Goal: Transaction & Acquisition: Purchase product/service

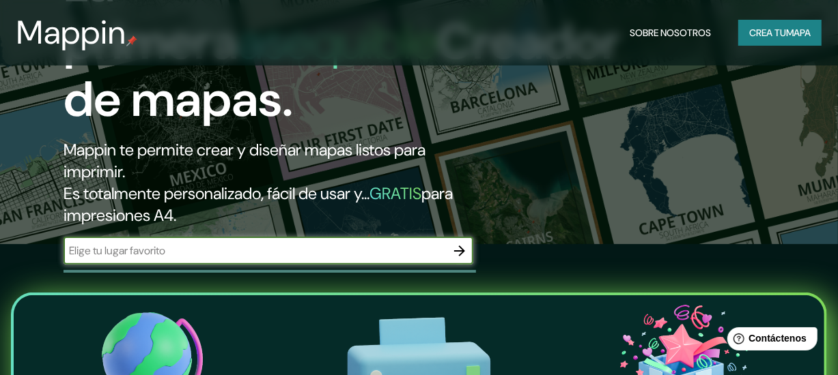
scroll to position [154, 0]
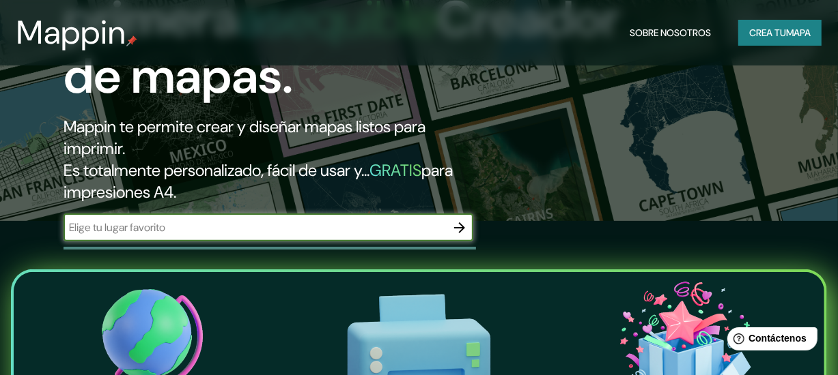
click at [463, 220] on icon "button" at bounding box center [459, 228] width 16 height 16
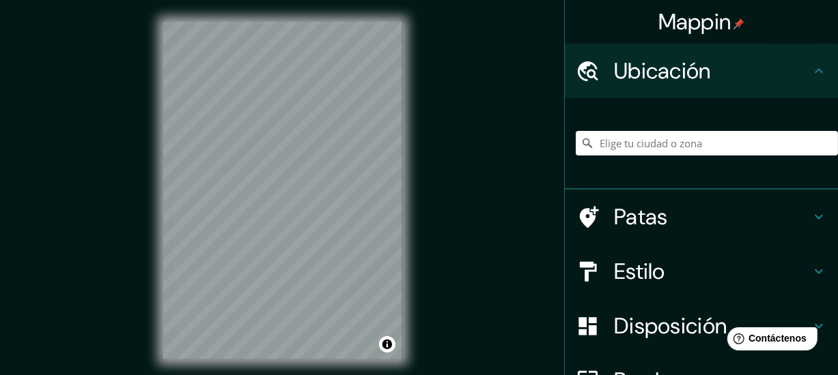
drag, startPoint x: 782, startPoint y: 2, endPoint x: 594, endPoint y: 270, distance: 327.9
click at [594, 270] on div at bounding box center [595, 272] width 38 height 24
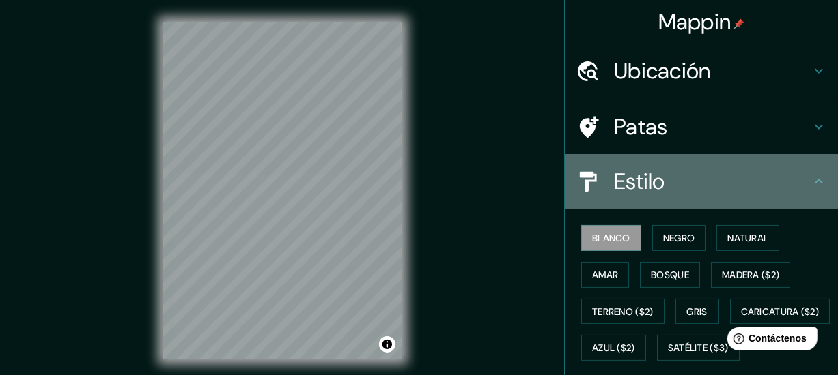
click at [677, 182] on h4 "Estilo" at bounding box center [712, 181] width 197 height 27
click at [810, 188] on icon at bounding box center [818, 181] width 16 height 16
click at [819, 183] on div "Estilo" at bounding box center [701, 181] width 273 height 55
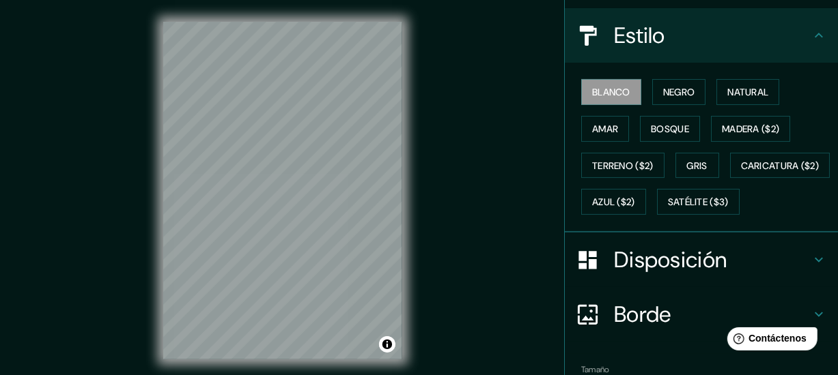
scroll to position [147, 0]
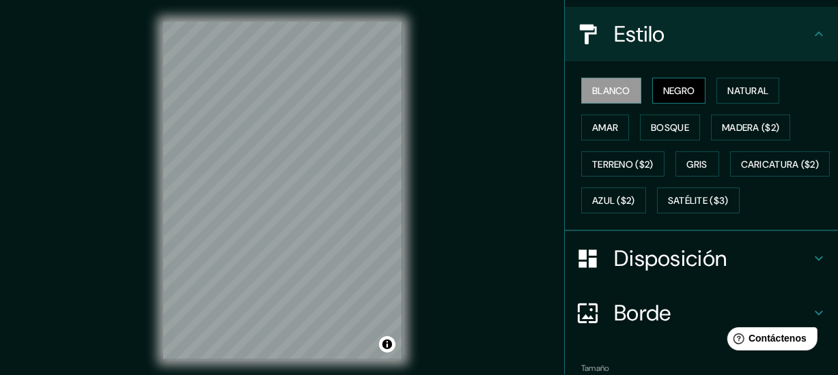
click at [672, 93] on font "Negro" at bounding box center [679, 91] width 32 height 12
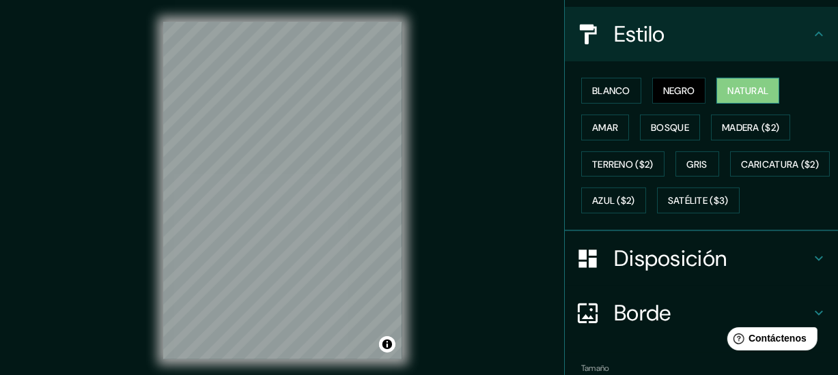
click at [726, 98] on button "Natural" at bounding box center [747, 91] width 63 height 26
click at [597, 125] on font "Amar" at bounding box center [605, 128] width 26 height 12
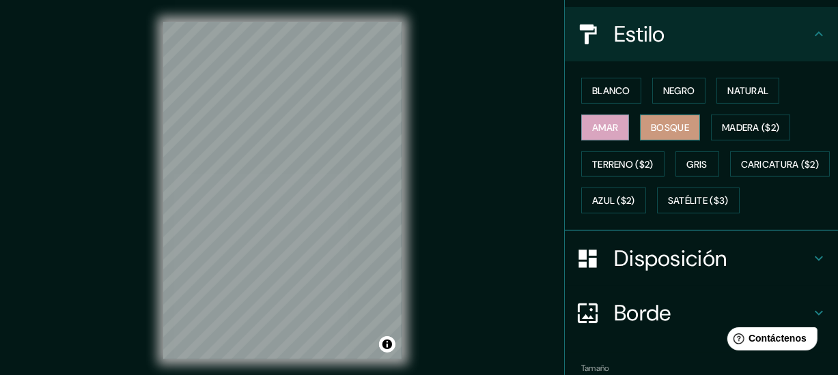
click at [651, 126] on font "Bosque" at bounding box center [670, 128] width 38 height 12
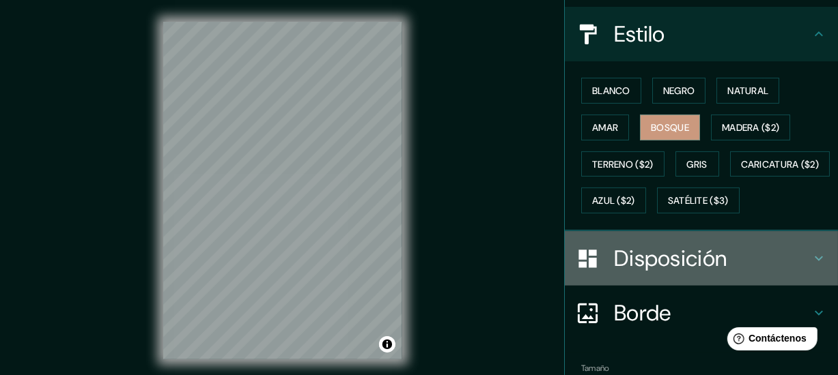
click at [774, 272] on h4 "Disposición" at bounding box center [712, 258] width 197 height 27
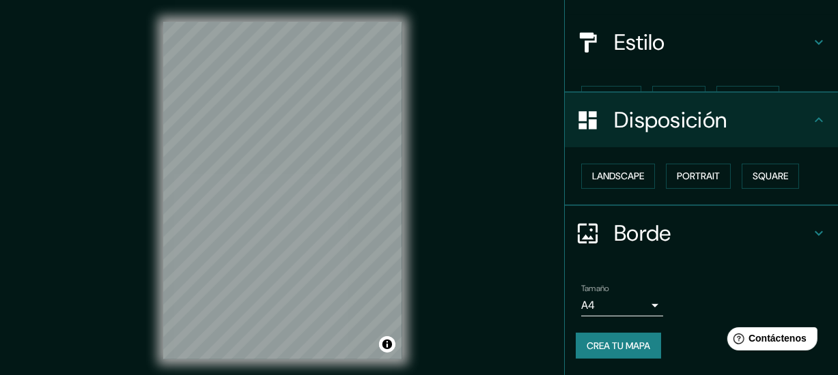
scroll to position [115, 0]
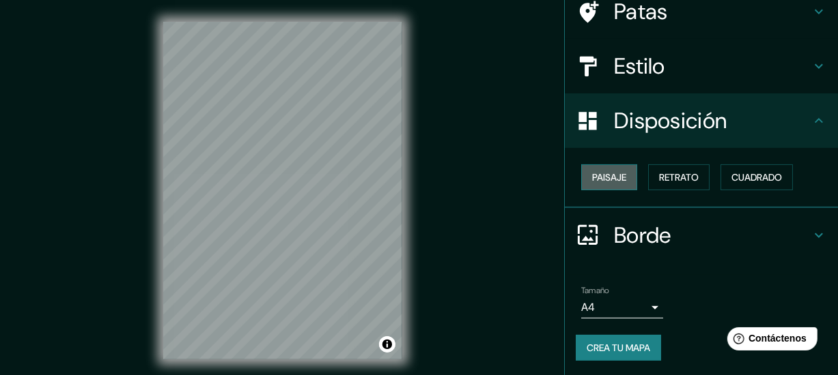
click at [616, 166] on button "Paisaje" at bounding box center [609, 178] width 56 height 26
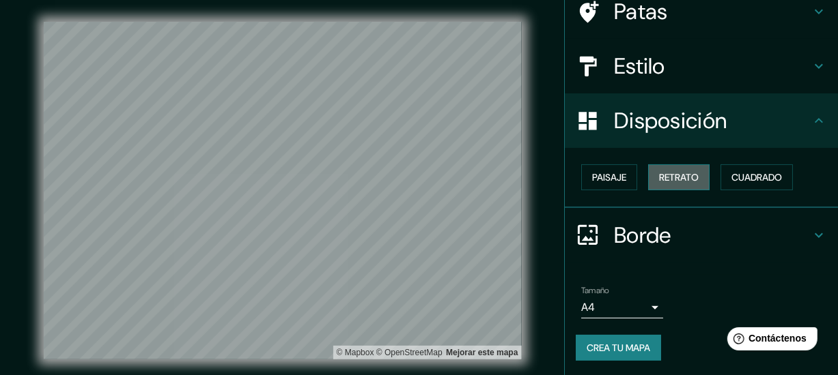
click at [666, 171] on font "Retrato" at bounding box center [679, 177] width 40 height 12
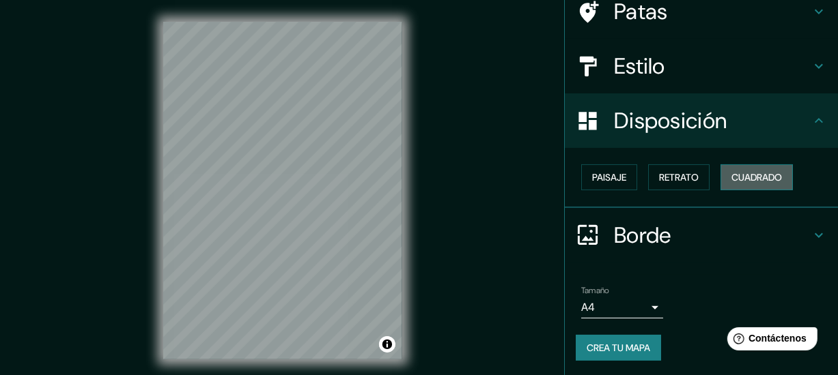
click at [731, 173] on font "Cuadrado" at bounding box center [756, 177] width 51 height 12
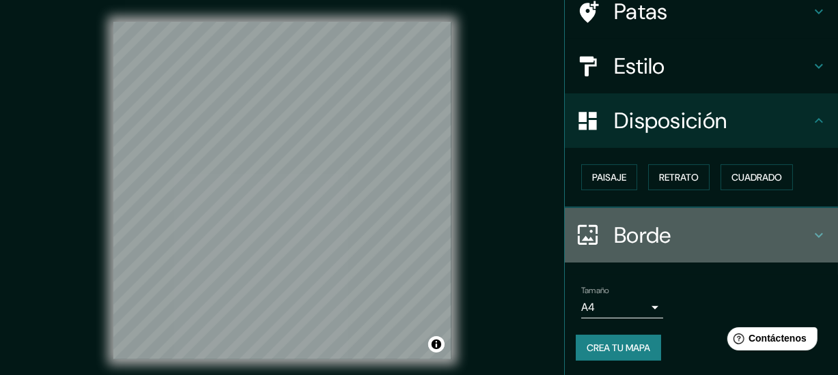
click at [668, 257] on div "Borde" at bounding box center [701, 235] width 273 height 55
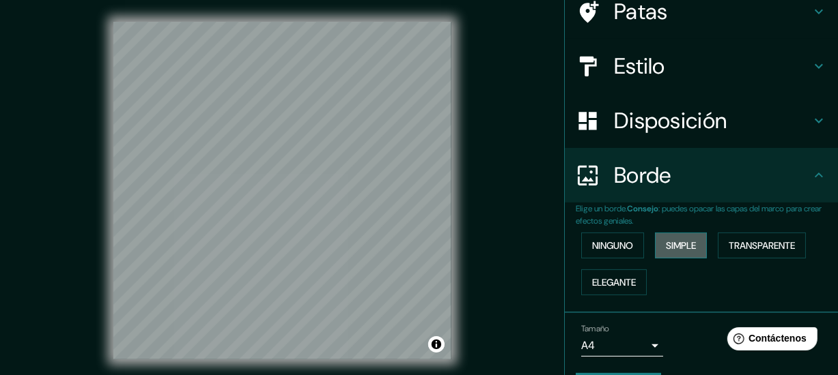
click at [666, 240] on font "Simple" at bounding box center [681, 246] width 30 height 12
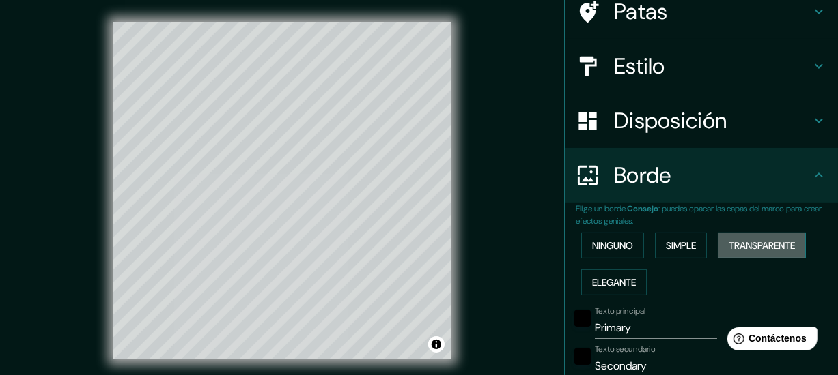
click at [728, 242] on font "Transparente" at bounding box center [761, 246] width 66 height 12
click at [616, 250] on font "Ninguno" at bounding box center [612, 246] width 41 height 12
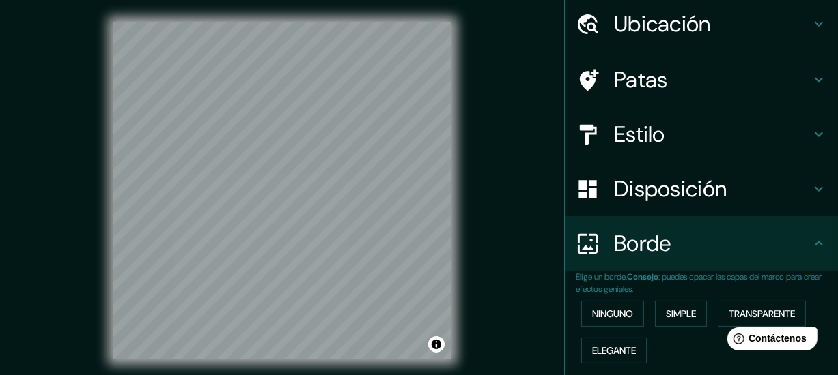
scroll to position [0, 0]
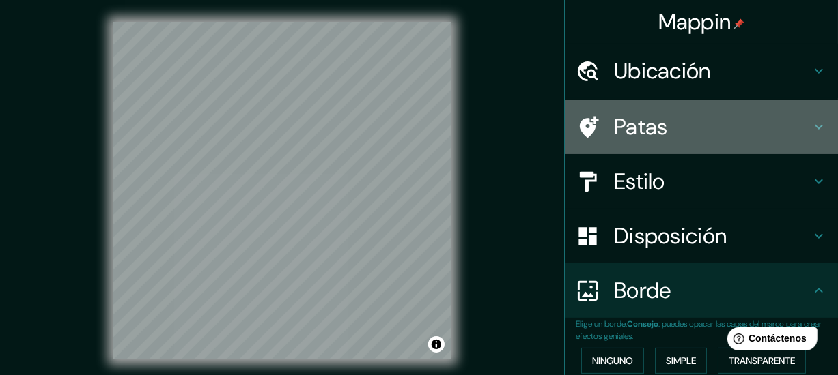
click at [655, 127] on font "Patas" at bounding box center [641, 127] width 54 height 29
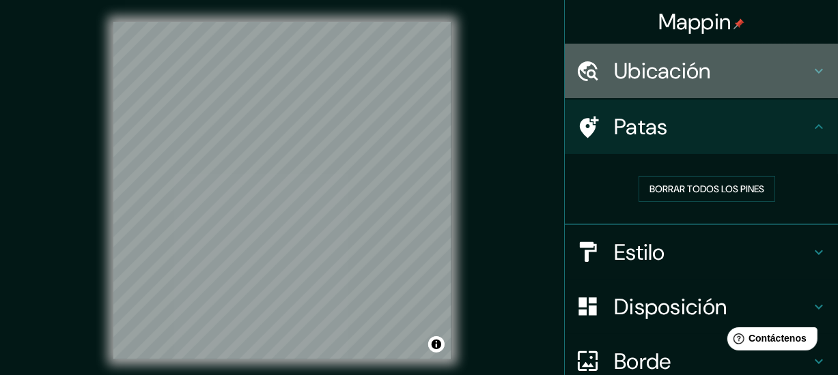
click at [651, 72] on font "Ubicación" at bounding box center [662, 71] width 97 height 29
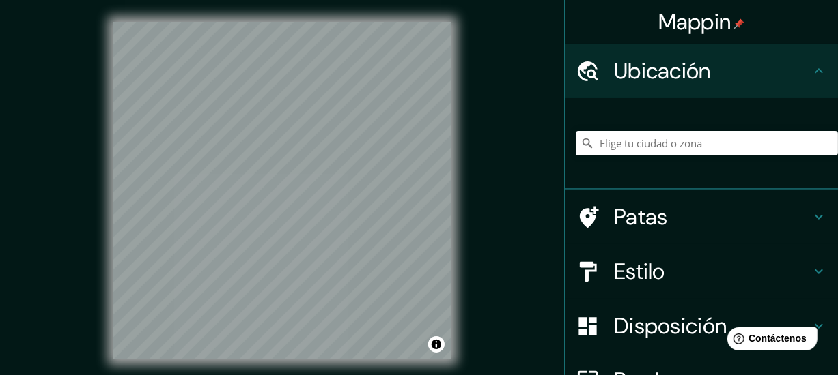
click at [655, 66] on font "Ubicación" at bounding box center [662, 71] width 97 height 29
click at [653, 259] on font "Estilo" at bounding box center [639, 271] width 51 height 29
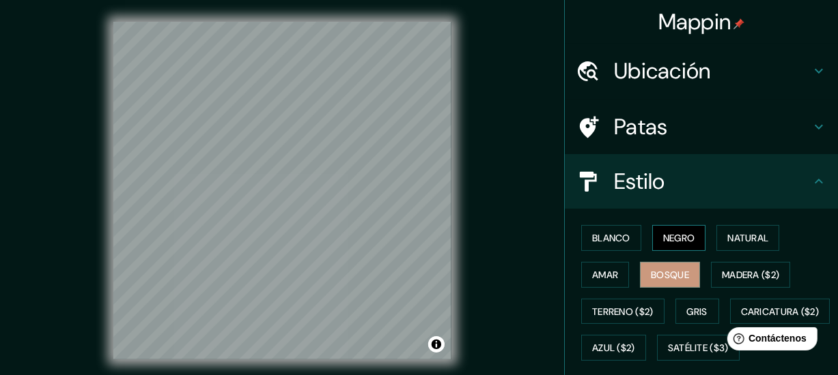
click at [670, 244] on font "Negro" at bounding box center [679, 238] width 32 height 12
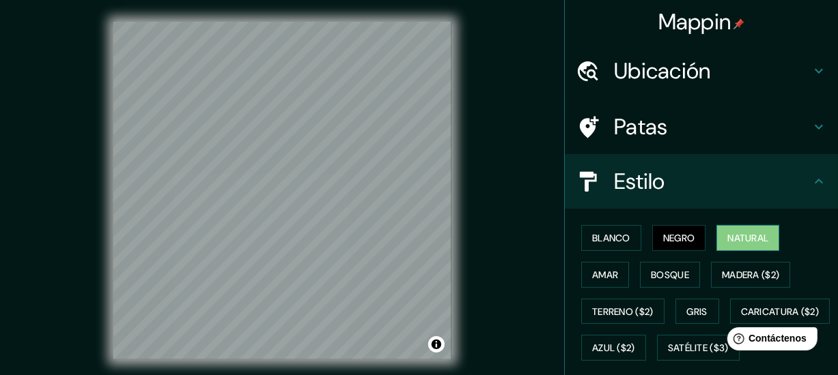
click at [741, 235] on font "Natural" at bounding box center [747, 238] width 41 height 12
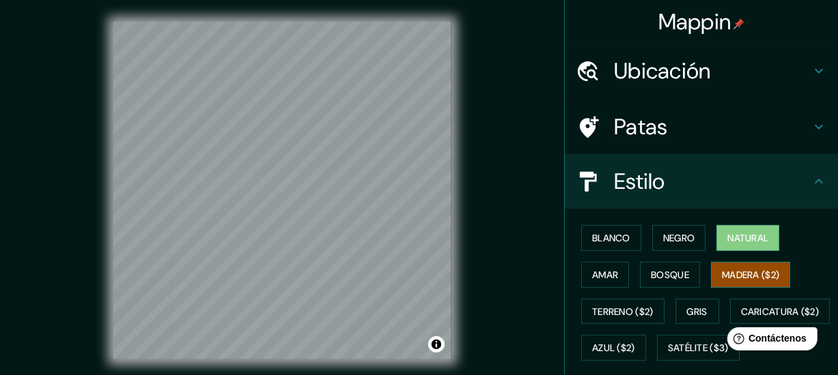
click at [736, 269] on font "Madera ($2)" at bounding box center [750, 275] width 57 height 12
click at [692, 306] on font "Gris" at bounding box center [697, 312] width 20 height 12
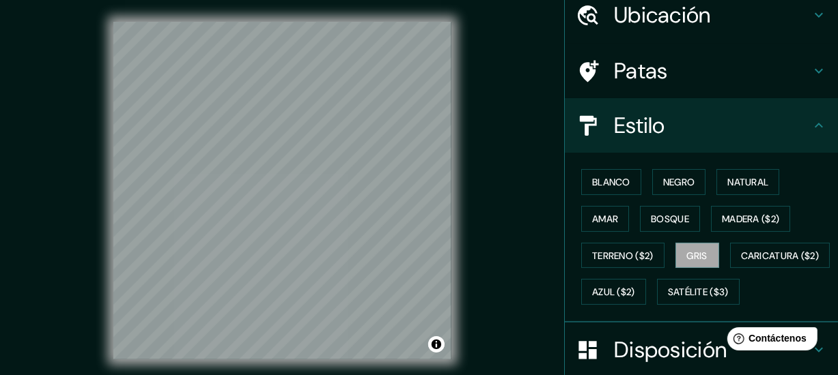
scroll to position [48, 0]
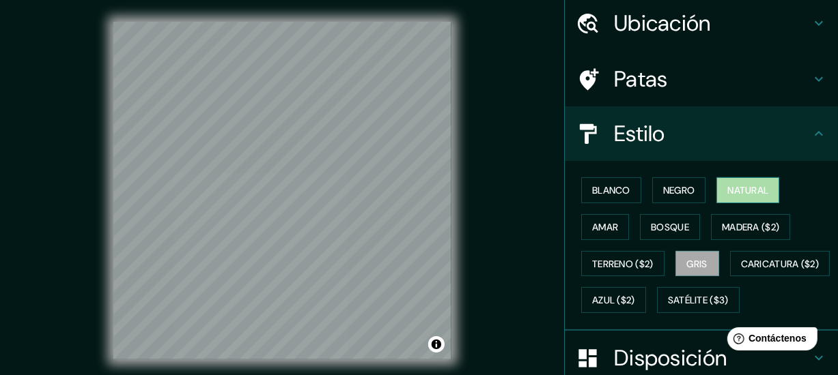
click at [752, 184] on font "Natural" at bounding box center [747, 190] width 41 height 12
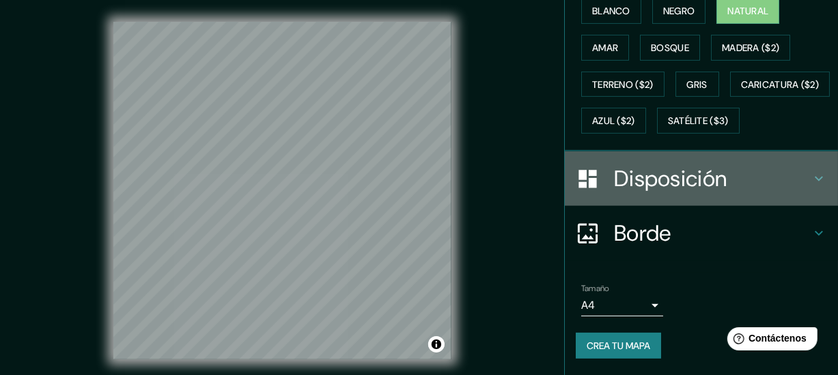
click at [670, 174] on font "Disposición" at bounding box center [670, 179] width 113 height 29
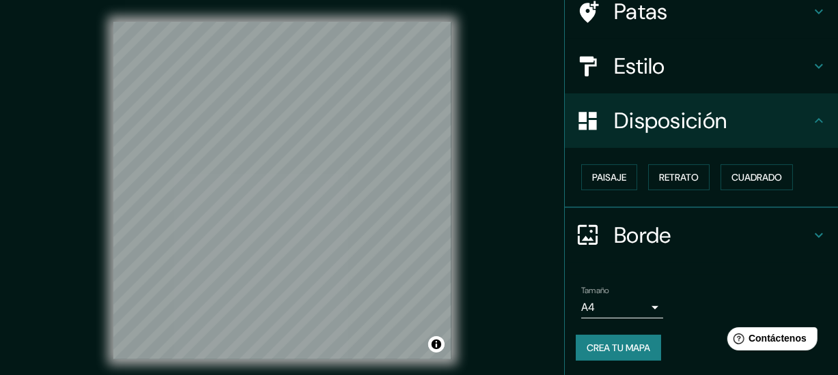
scroll to position [0, 0]
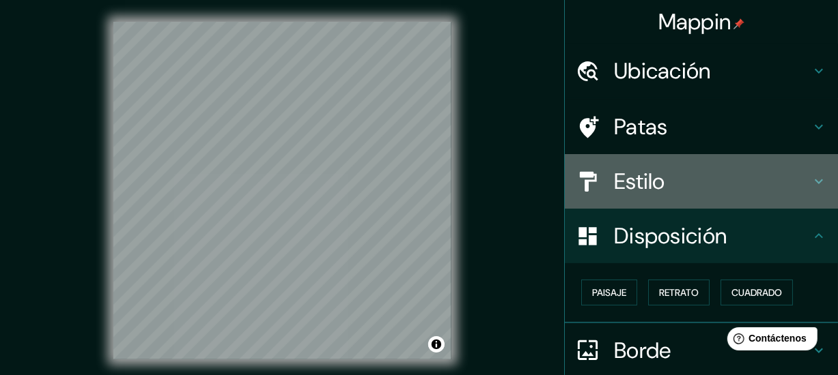
click at [651, 173] on font "Estilo" at bounding box center [639, 181] width 51 height 29
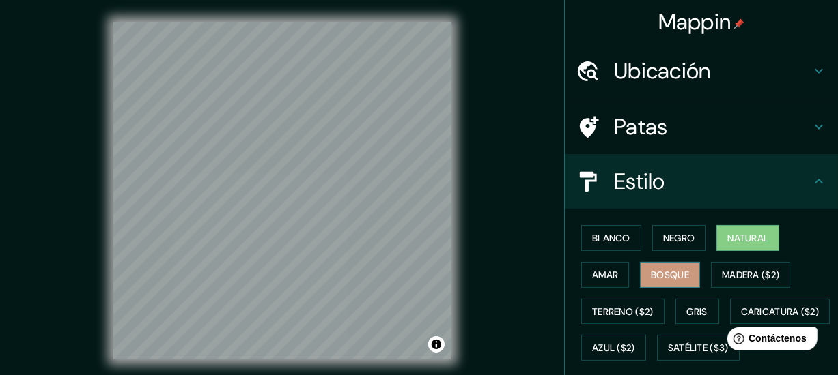
scroll to position [259, 0]
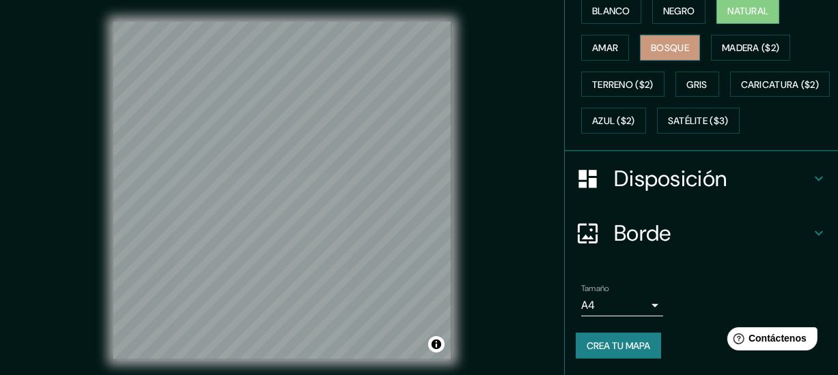
click at [675, 279] on ul "Ubicación Patas Estilo Blanco Negro Natural [PERSON_NAME] ($2) Terreno ($2) Gri…" at bounding box center [701, 95] width 273 height 559
click at [651, 42] on font "Bosque" at bounding box center [670, 48] width 38 height 12
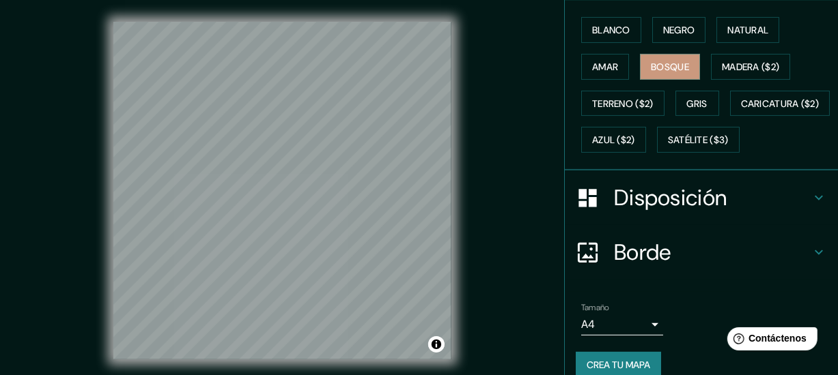
scroll to position [191, 0]
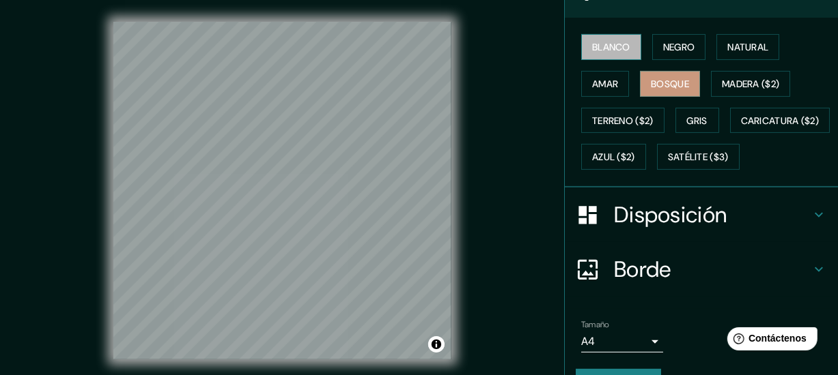
click at [581, 40] on button "Blanco" at bounding box center [611, 47] width 60 height 26
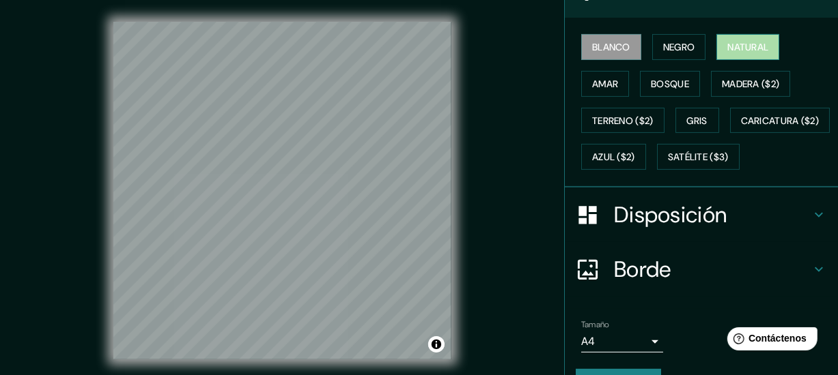
click at [733, 41] on font "Natural" at bounding box center [747, 47] width 41 height 12
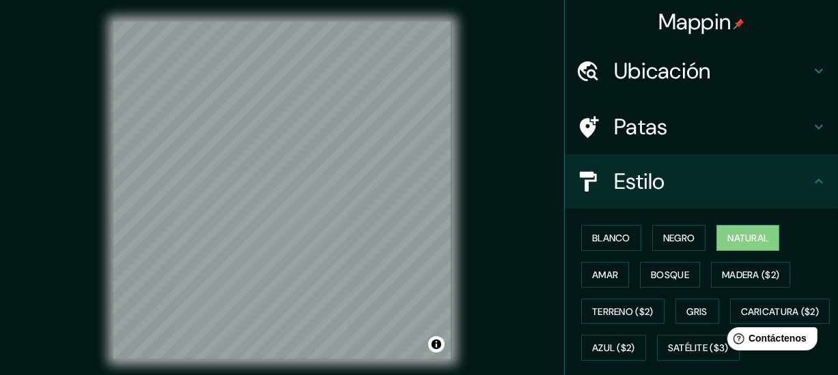
click at [727, 132] on h4 "Patas" at bounding box center [712, 126] width 197 height 27
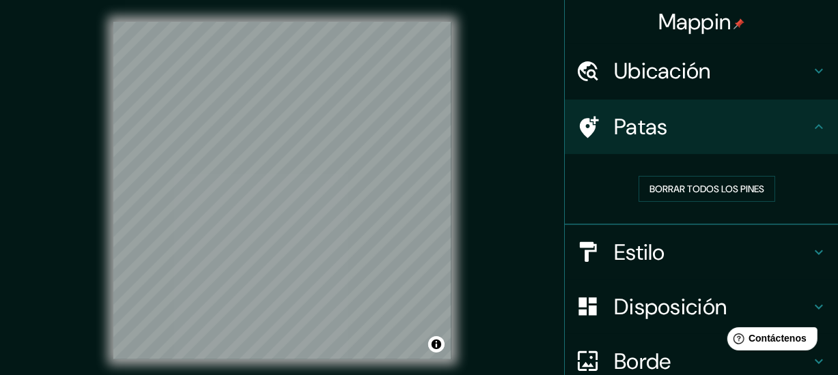
click at [394, 143] on div "Mappin Ubicación Patas Borrar todos los pines Estilo Disposición Borde Elige un…" at bounding box center [419, 201] width 838 height 403
drag, startPoint x: 395, startPoint y: 136, endPoint x: 386, endPoint y: 136, distance: 8.2
click at [386, 136] on div at bounding box center [386, 137] width 11 height 11
drag, startPoint x: 295, startPoint y: 140, endPoint x: 280, endPoint y: 160, distance: 24.9
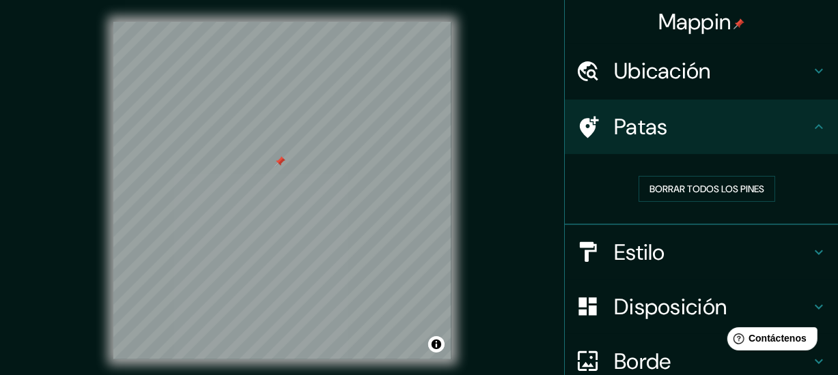
click at [280, 160] on div at bounding box center [279, 161] width 11 height 11
click at [797, 124] on h4 "Patas" at bounding box center [712, 126] width 197 height 27
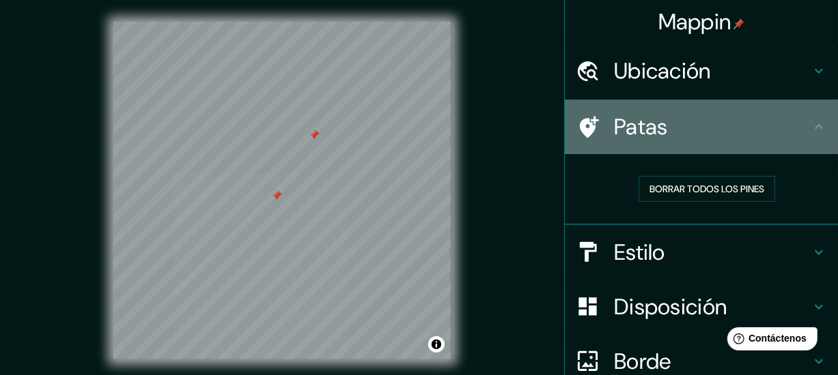
click at [810, 122] on icon at bounding box center [818, 127] width 16 height 16
click at [810, 119] on icon at bounding box center [818, 127] width 16 height 16
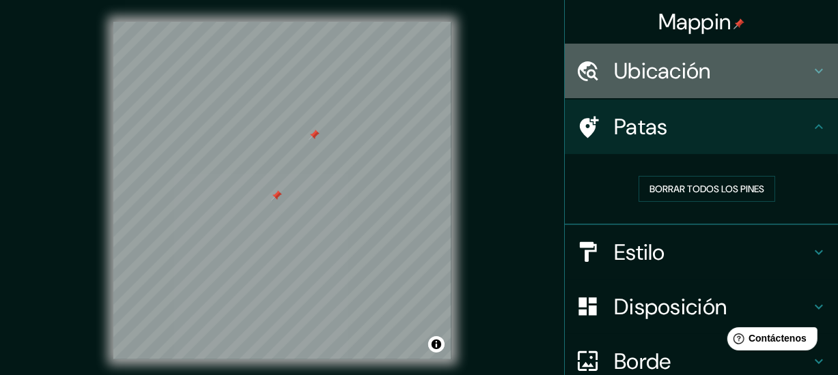
click at [785, 70] on h4 "Ubicación" at bounding box center [712, 70] width 197 height 27
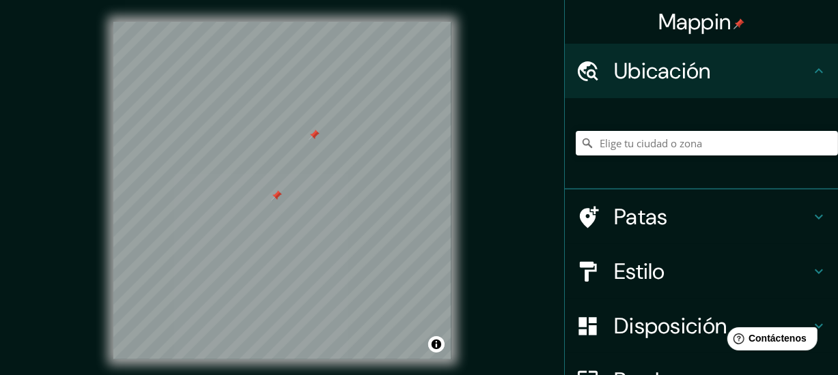
click at [785, 70] on h4 "Ubicación" at bounding box center [712, 70] width 197 height 27
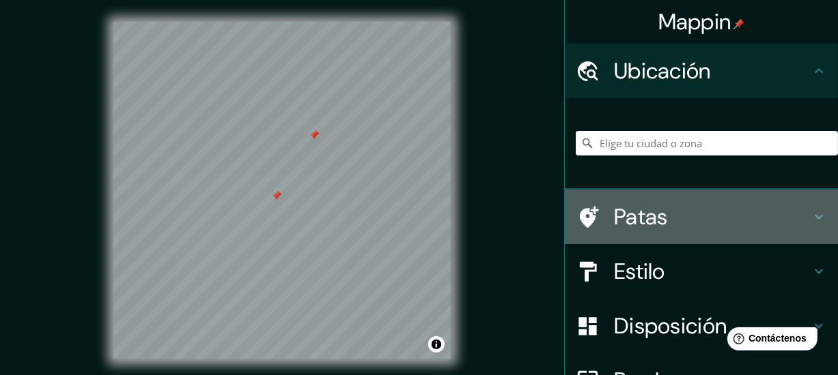
click at [794, 221] on h4 "Patas" at bounding box center [712, 216] width 197 height 27
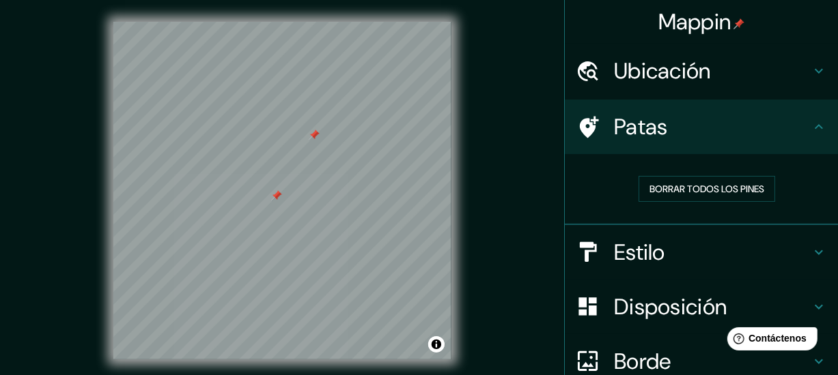
click at [311, 136] on div at bounding box center [314, 135] width 11 height 11
click at [319, 137] on div at bounding box center [321, 134] width 11 height 11
click at [436, 347] on button "Activar o desactivar atribución" at bounding box center [436, 345] width 16 height 16
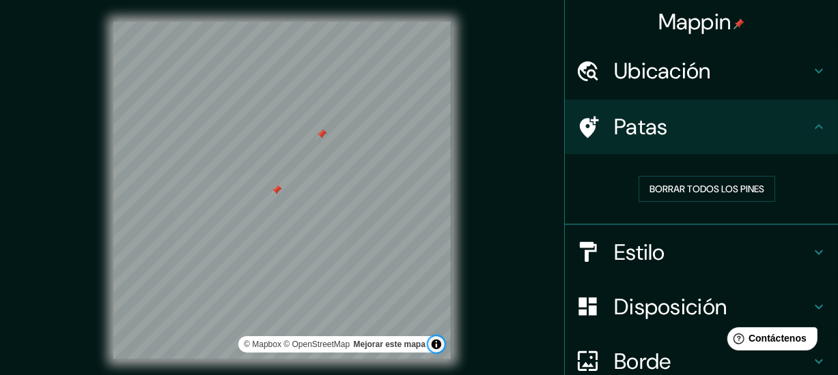
click at [275, 189] on div at bounding box center [276, 190] width 11 height 11
click at [649, 189] on font "Borrar todos los pines" at bounding box center [706, 189] width 115 height 12
